Goal: Navigation & Orientation: Find specific page/section

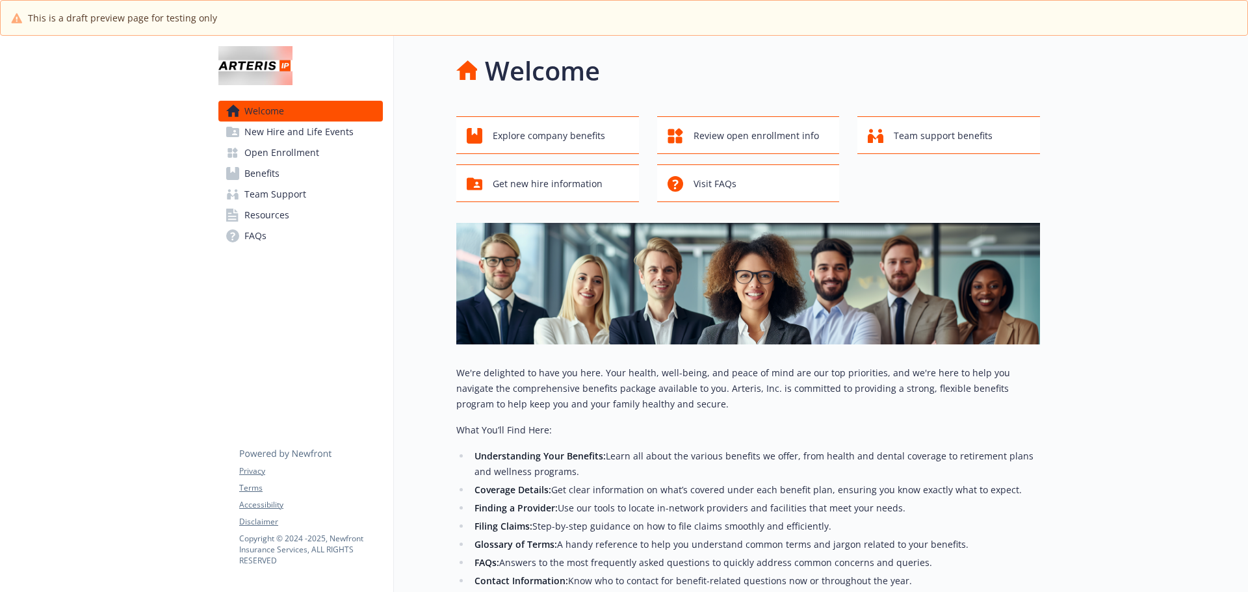
click at [305, 152] on span "Open Enrollment" at bounding box center [281, 152] width 75 height 21
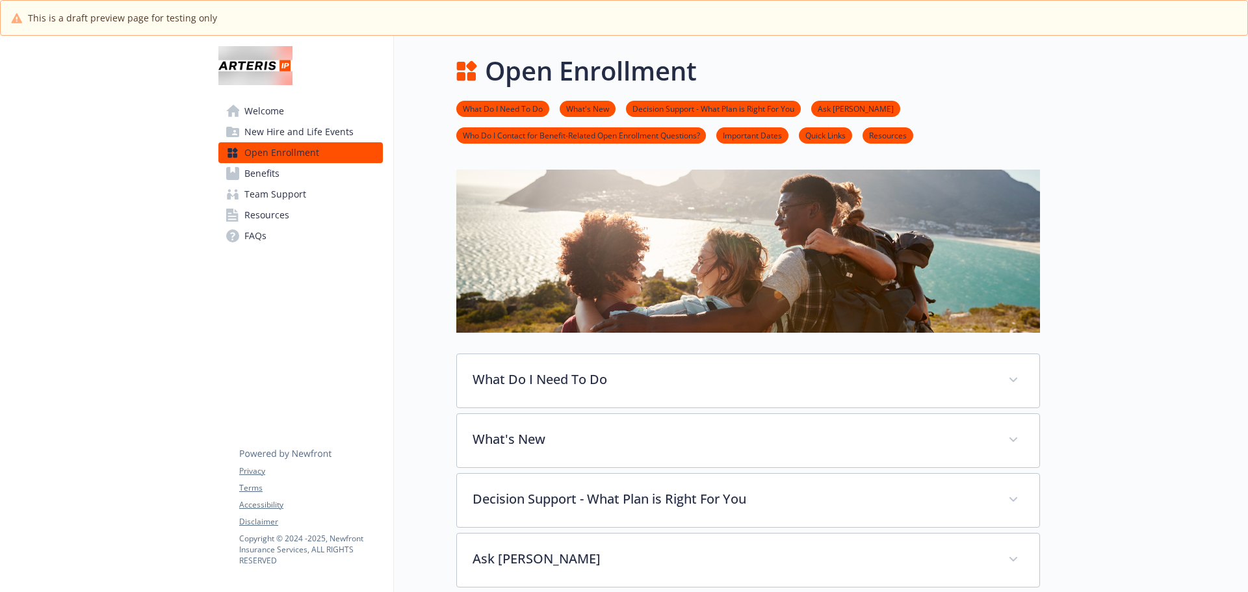
click at [305, 117] on link "Welcome" at bounding box center [300, 111] width 164 height 21
